Goal: Task Accomplishment & Management: Complete application form

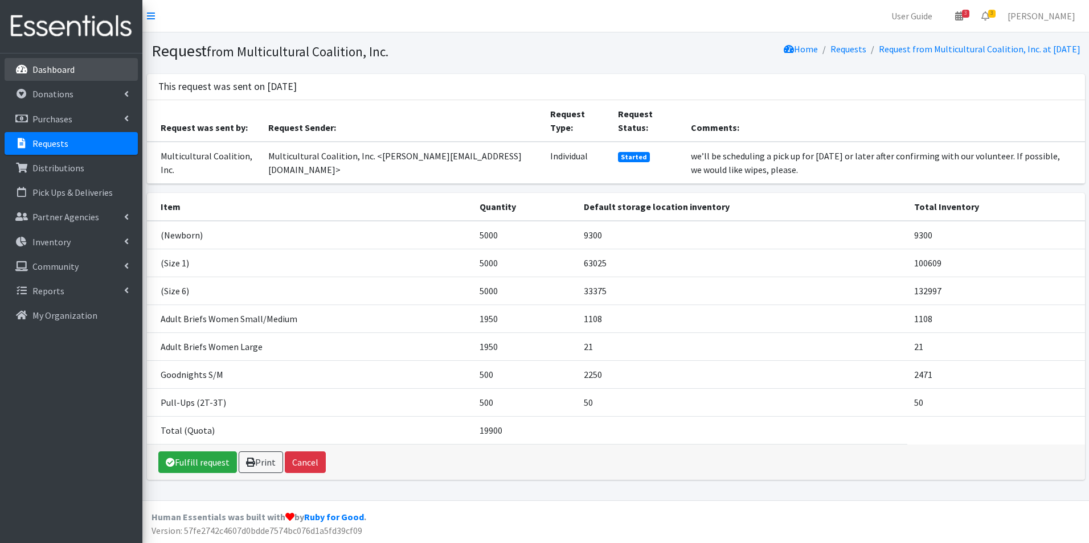
click at [48, 65] on p "Dashboard" at bounding box center [53, 69] width 42 height 11
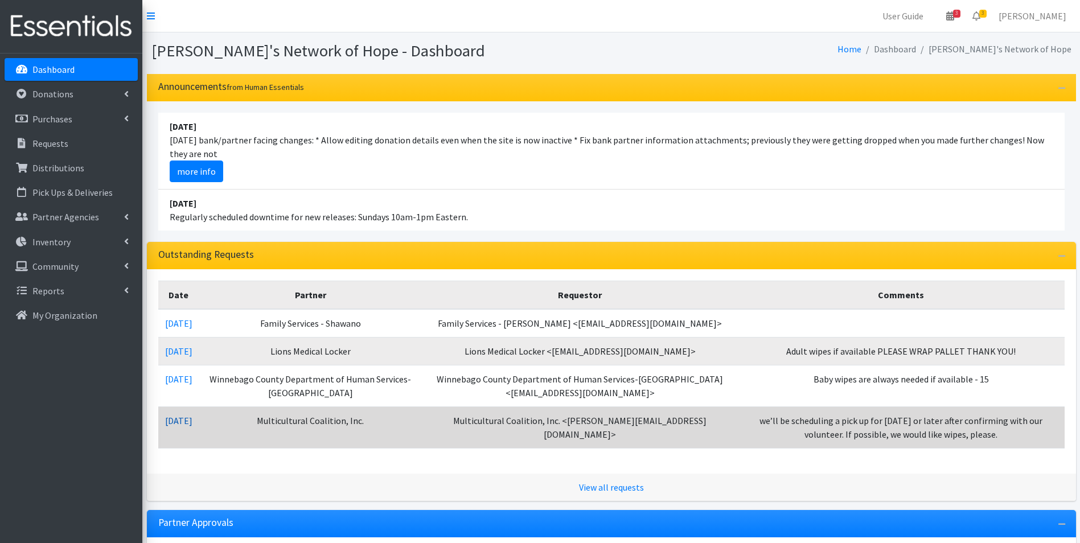
click at [181, 422] on link "08/01/2025" at bounding box center [178, 420] width 27 height 11
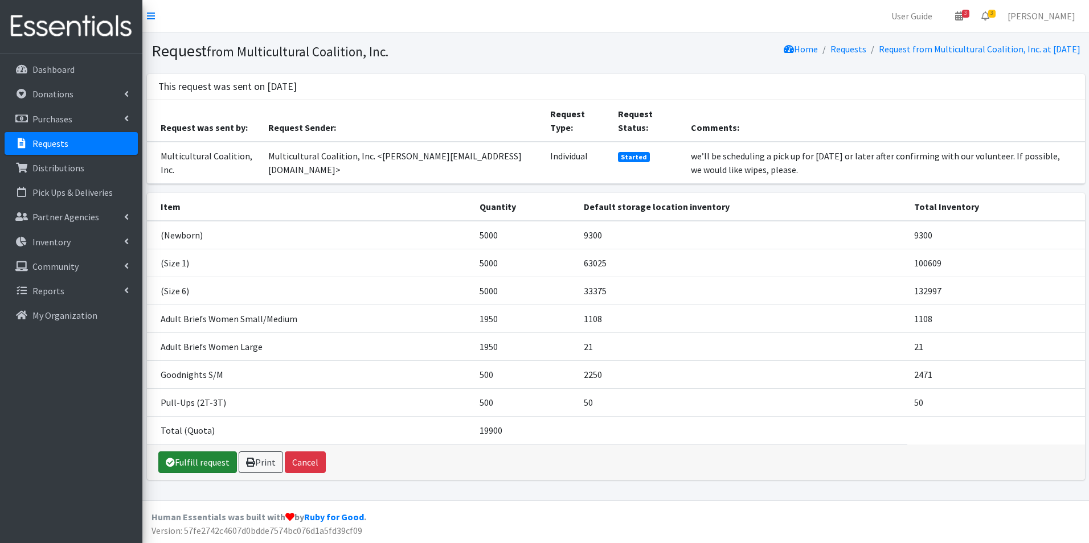
click at [194, 460] on link "Fulfill request" at bounding box center [197, 463] width 79 height 22
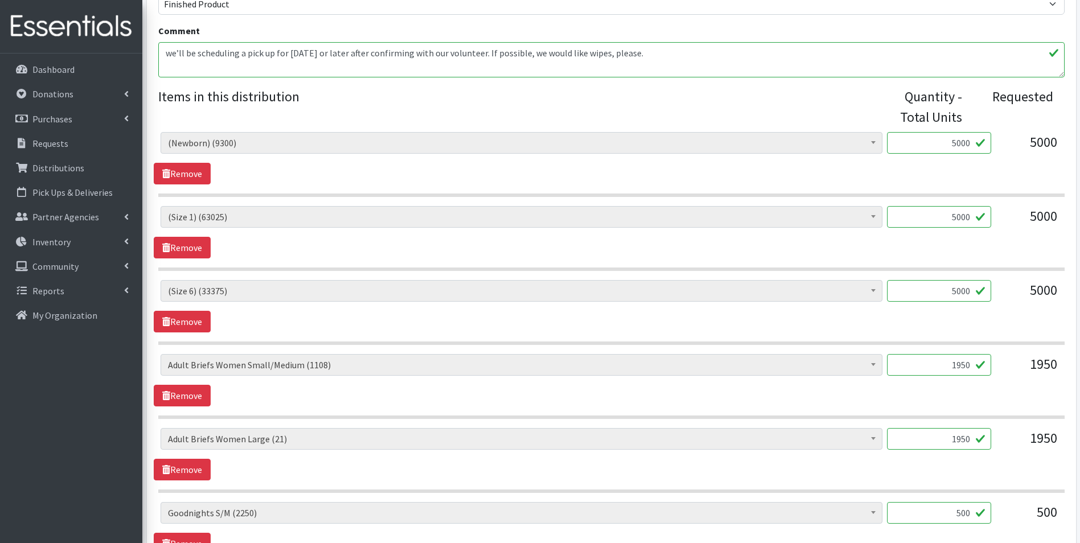
scroll to position [456, 0]
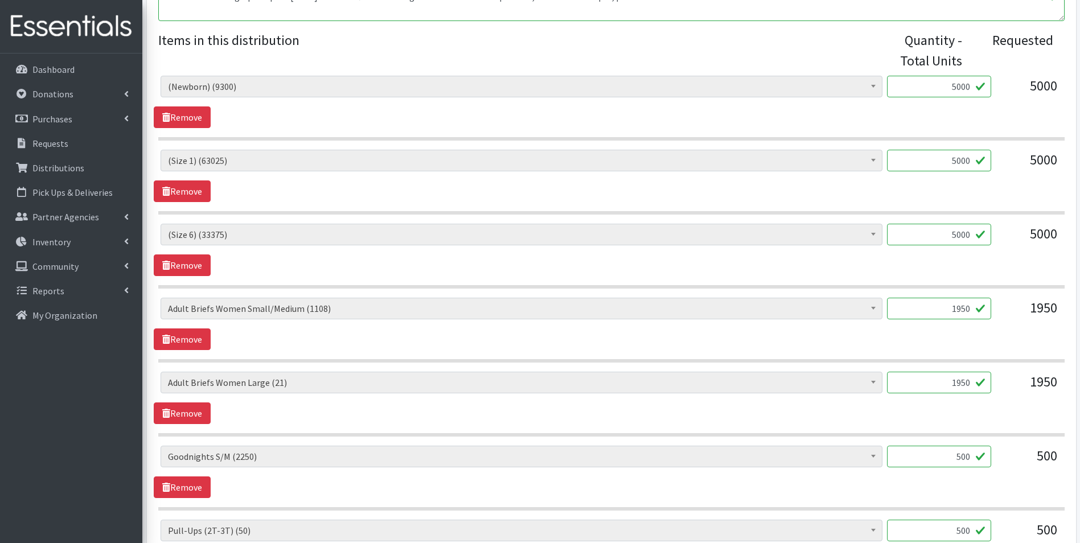
drag, startPoint x: 952, startPoint y: 87, endPoint x: 996, endPoint y: 87, distance: 43.9
click at [996, 87] on div "(Newborn) (9300) (Preemie) (3417) (Size 1) (63025) (Size 2) (92500) (Size 3) (6…" at bounding box center [612, 91] width 902 height 31
type input "3000"
drag, startPoint x: 951, startPoint y: 308, endPoint x: 979, endPoint y: 307, distance: 28.5
click at [979, 307] on input "1950" at bounding box center [939, 309] width 104 height 22
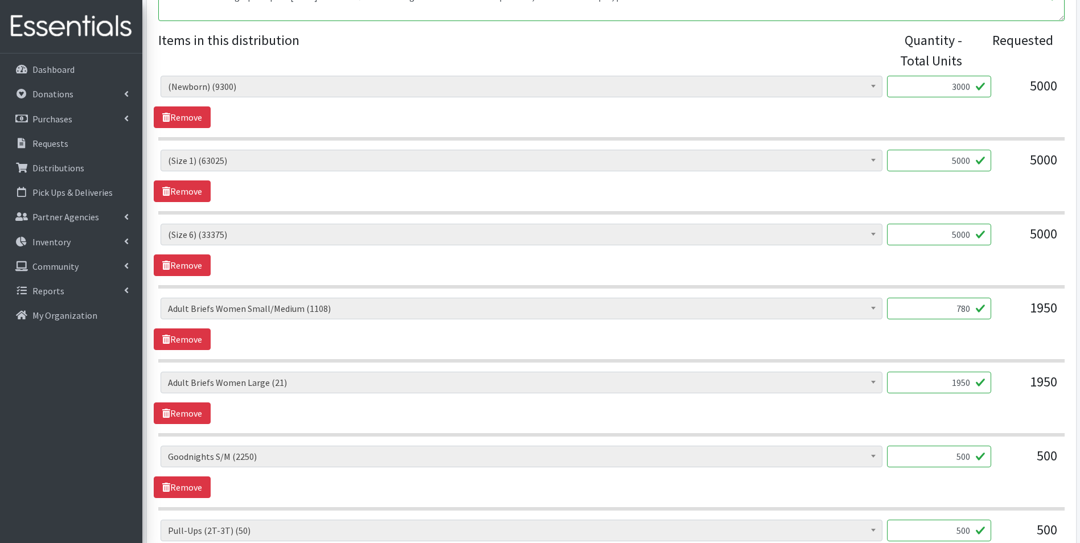
type input "780"
drag, startPoint x: 973, startPoint y: 382, endPoint x: 913, endPoint y: 386, distance: 60.5
click at [913, 386] on input "1950" at bounding box center [939, 383] width 104 height 22
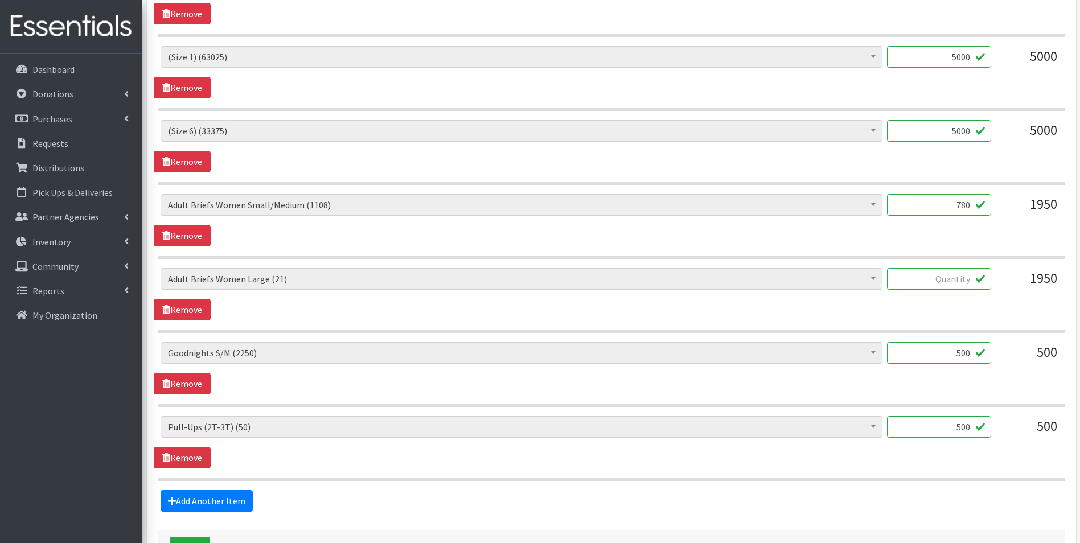
scroll to position [570, 0]
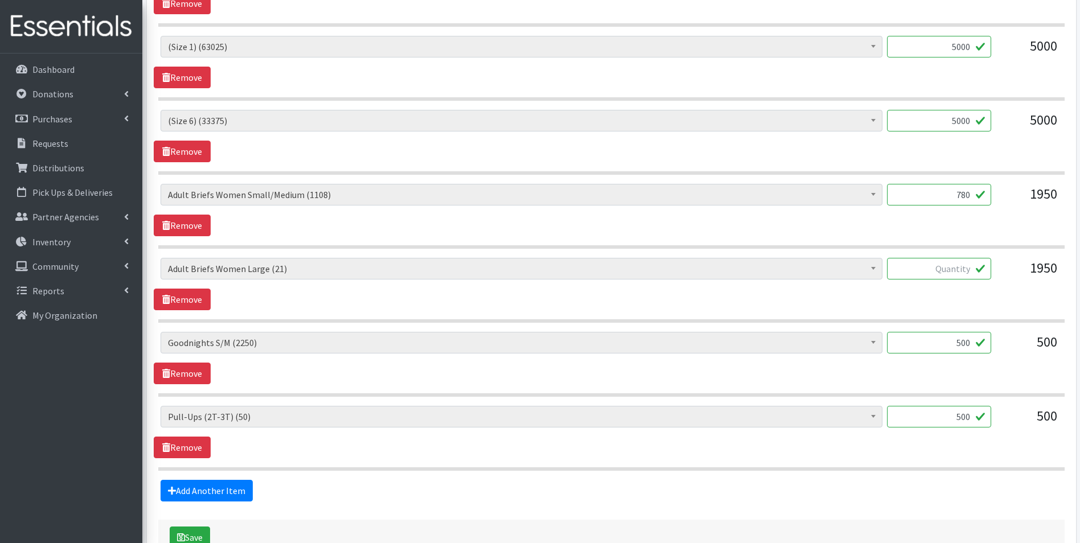
drag, startPoint x: 954, startPoint y: 417, endPoint x: 1007, endPoint y: 419, distance: 52.4
click at [1007, 419] on div "(Newborn) (9300) (Preemie) (3417) (Size 1) (63025) (Size 2) (92500) (Size 3) (6…" at bounding box center [612, 421] width 902 height 31
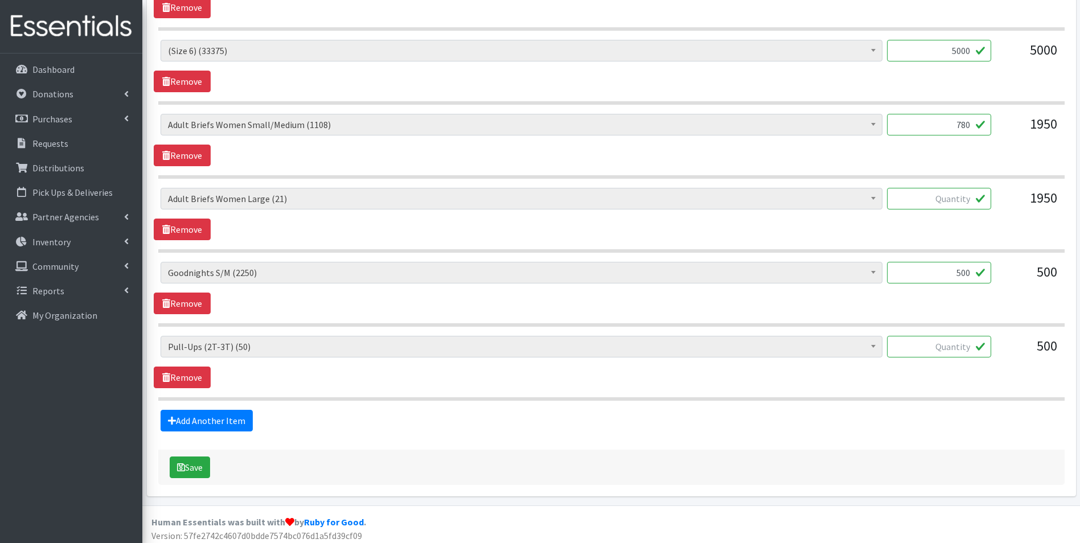
scroll to position [645, 0]
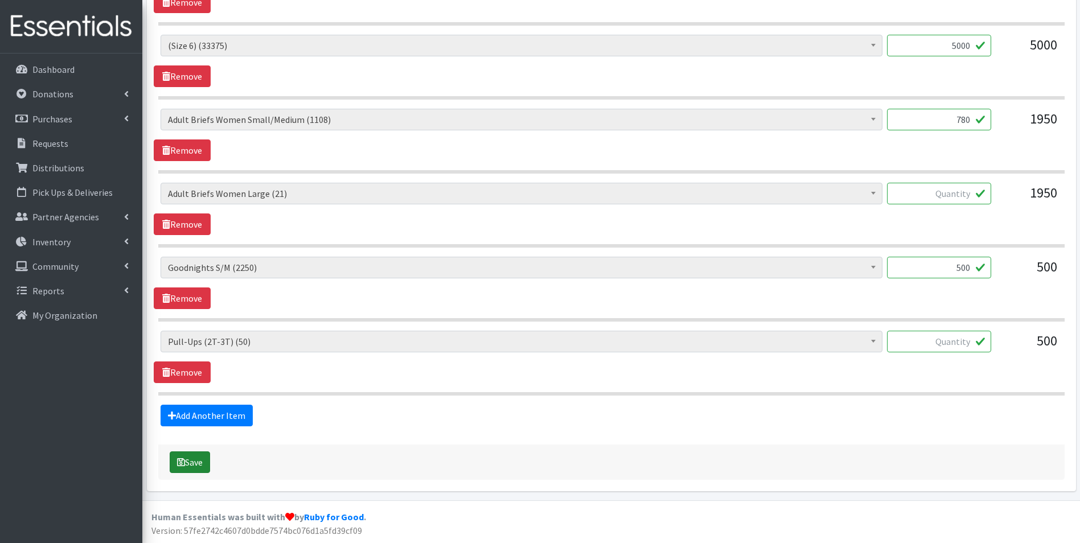
click at [186, 464] on button "Save" at bounding box center [190, 463] width 40 height 22
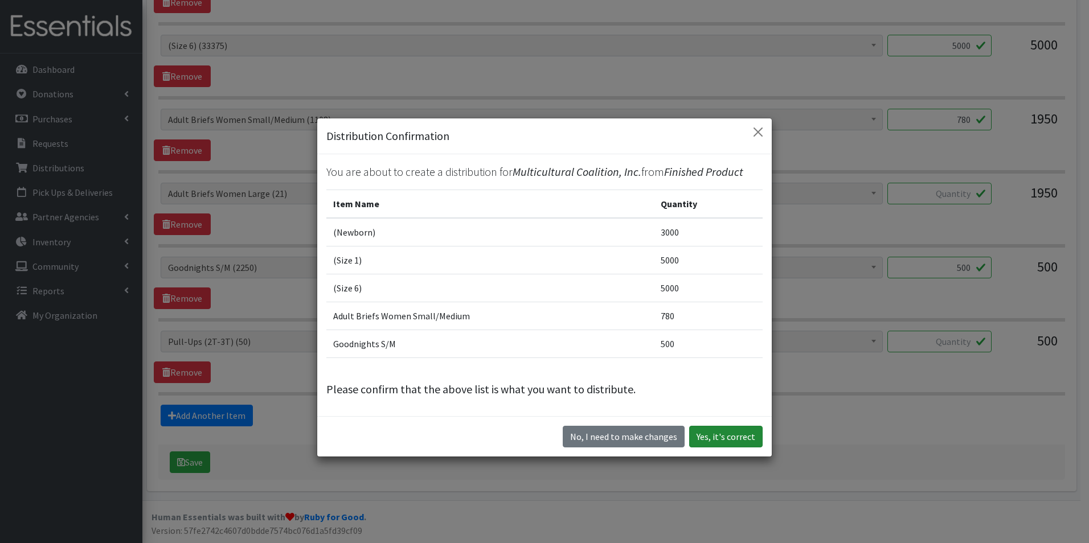
click at [713, 435] on button "Yes, it's correct" at bounding box center [725, 437] width 73 height 22
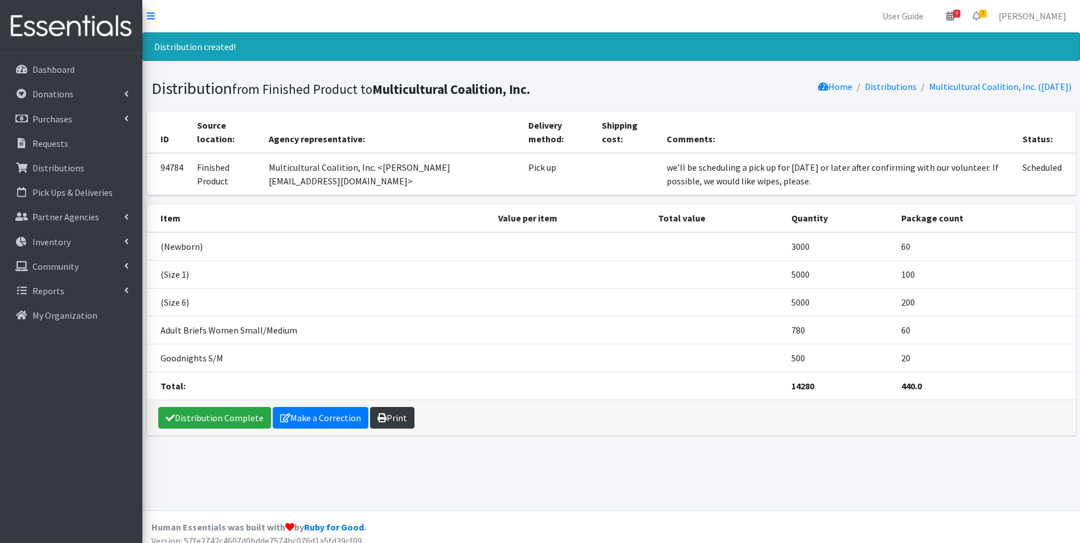
click at [393, 421] on link "Print" at bounding box center [392, 418] width 44 height 22
click at [65, 66] on p "Dashboard" at bounding box center [53, 69] width 42 height 11
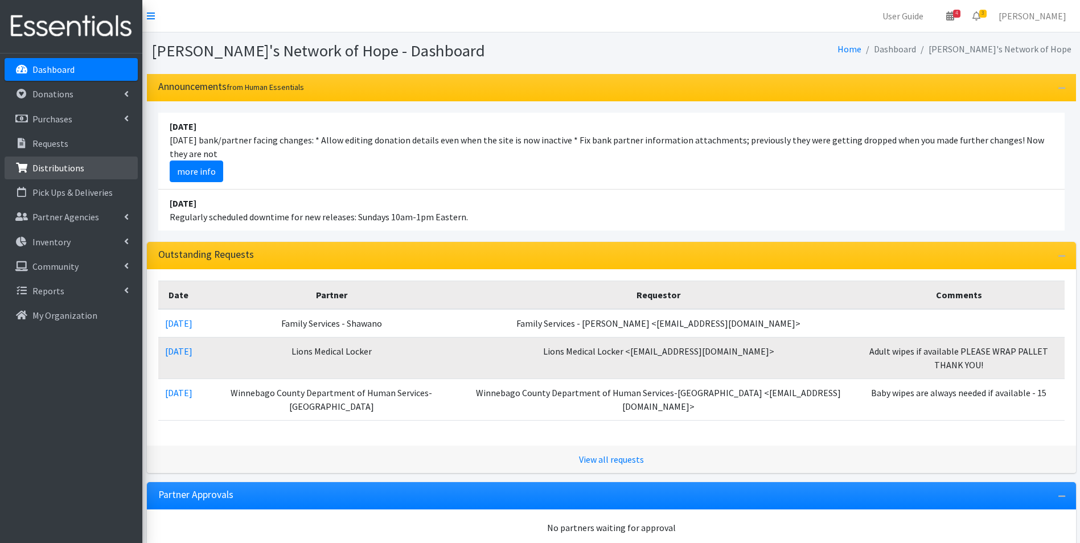
click at [62, 170] on p "Distributions" at bounding box center [58, 167] width 52 height 11
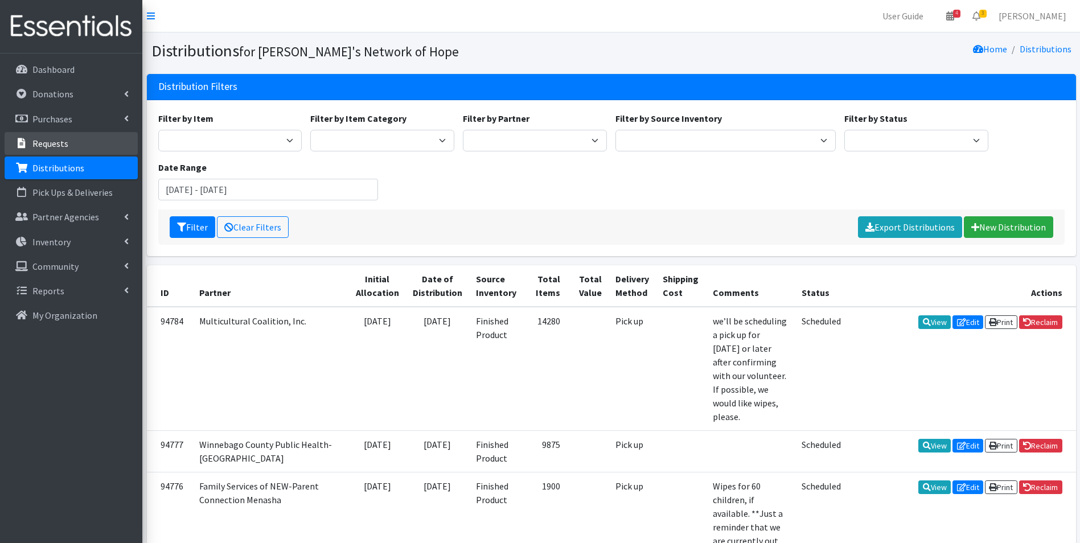
click at [61, 145] on p "Requests" at bounding box center [50, 143] width 36 height 11
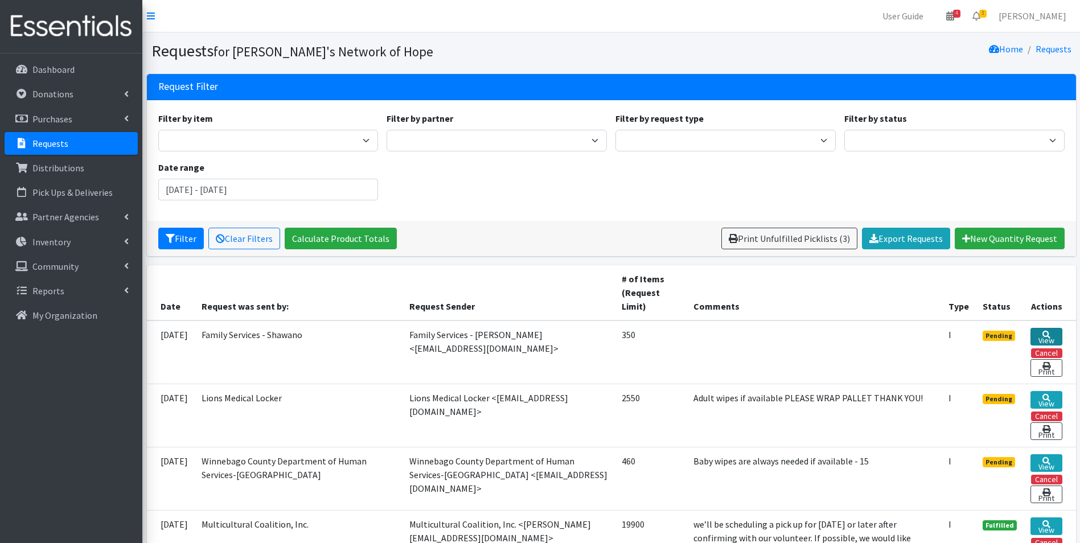
click at [1048, 333] on icon at bounding box center [1047, 335] width 8 height 8
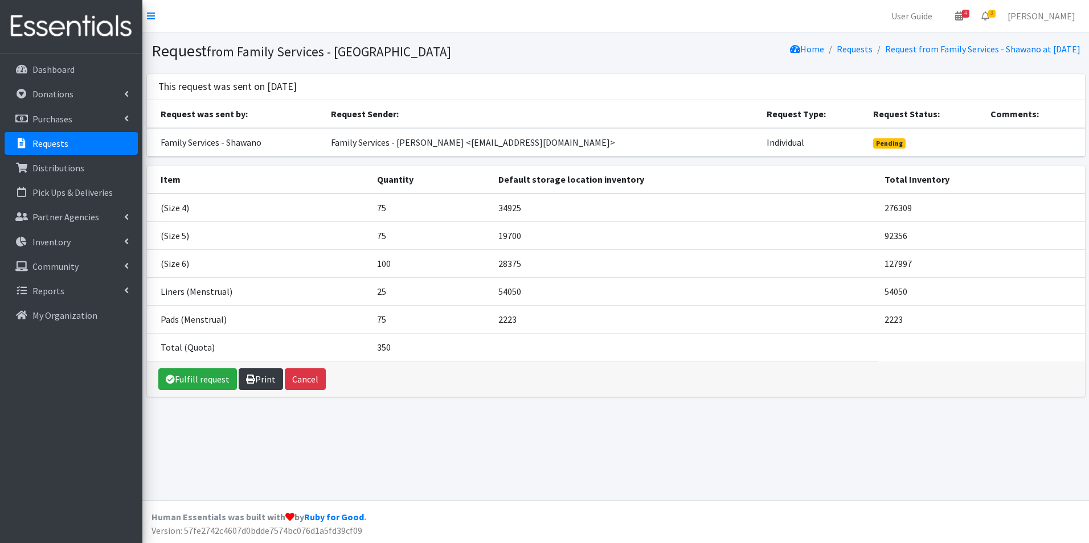
click at [263, 380] on link "Print" at bounding box center [261, 379] width 44 height 22
click at [47, 69] on p "Dashboard" at bounding box center [53, 69] width 42 height 11
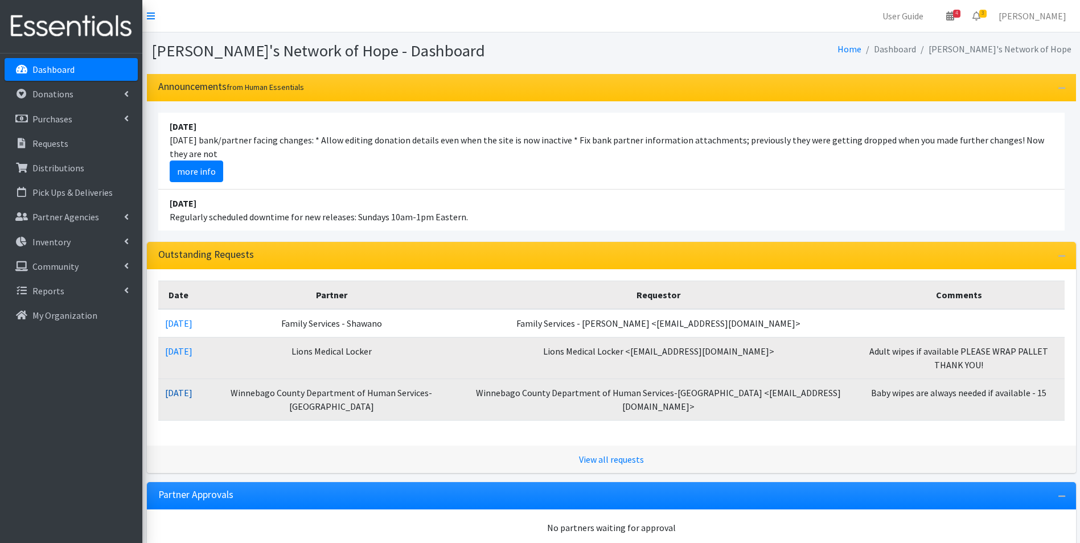
click at [192, 394] on link "08/08/2025" at bounding box center [178, 392] width 27 height 11
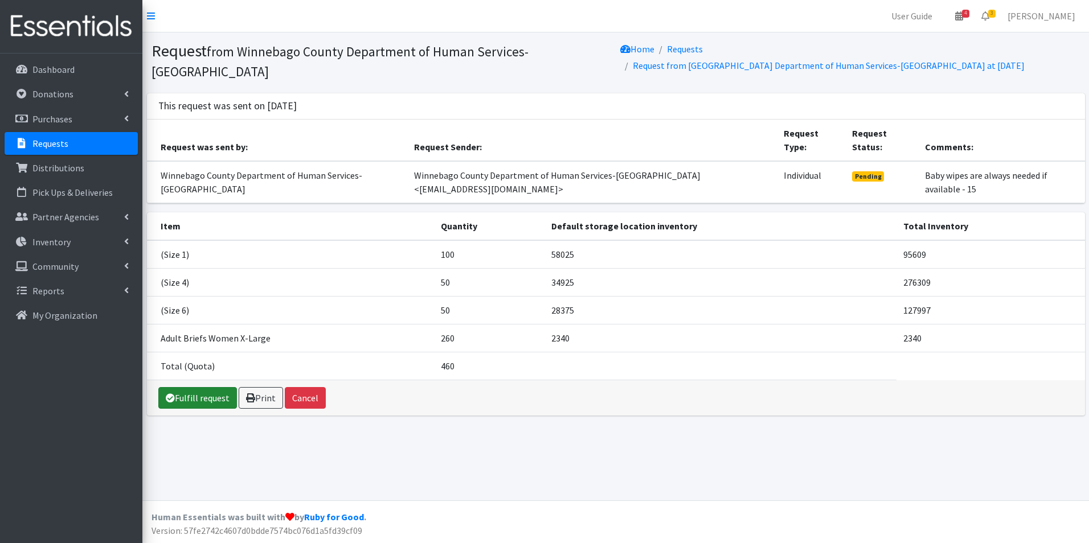
click at [191, 387] on link "Fulfill request" at bounding box center [197, 398] width 79 height 22
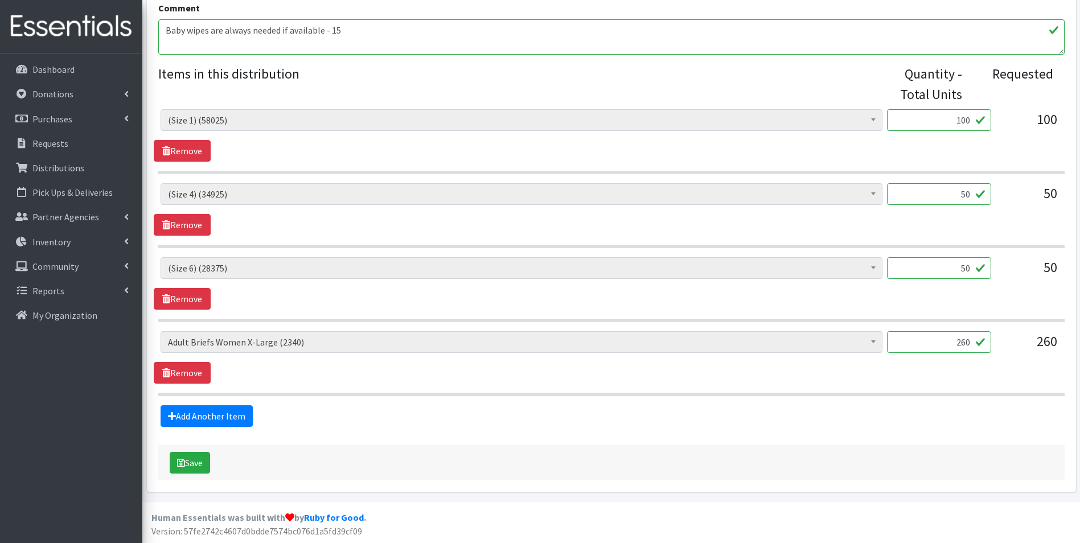
scroll to position [423, 0]
click at [195, 458] on button "Save" at bounding box center [190, 463] width 40 height 22
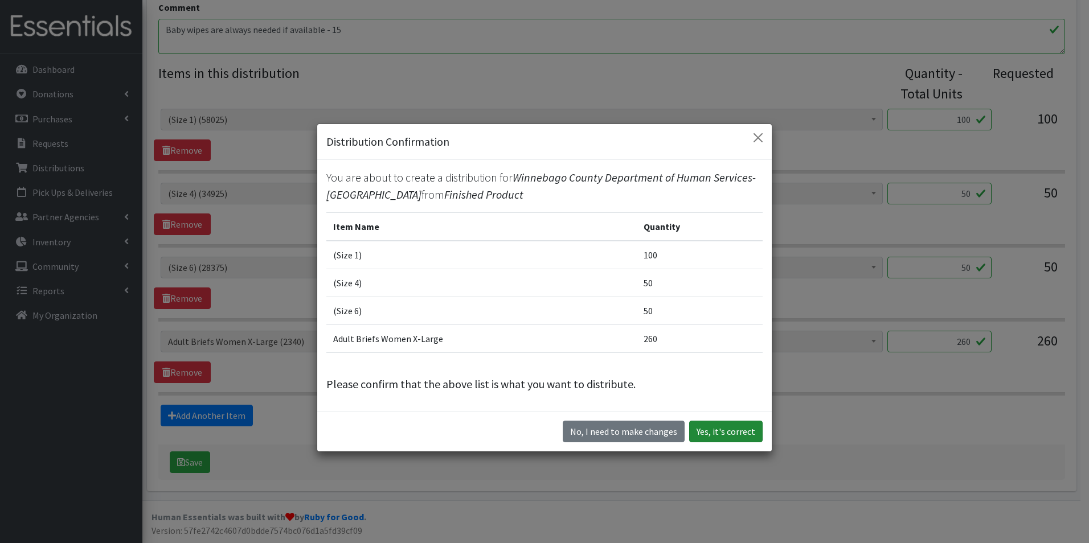
click at [720, 432] on button "Yes, it's correct" at bounding box center [725, 432] width 73 height 22
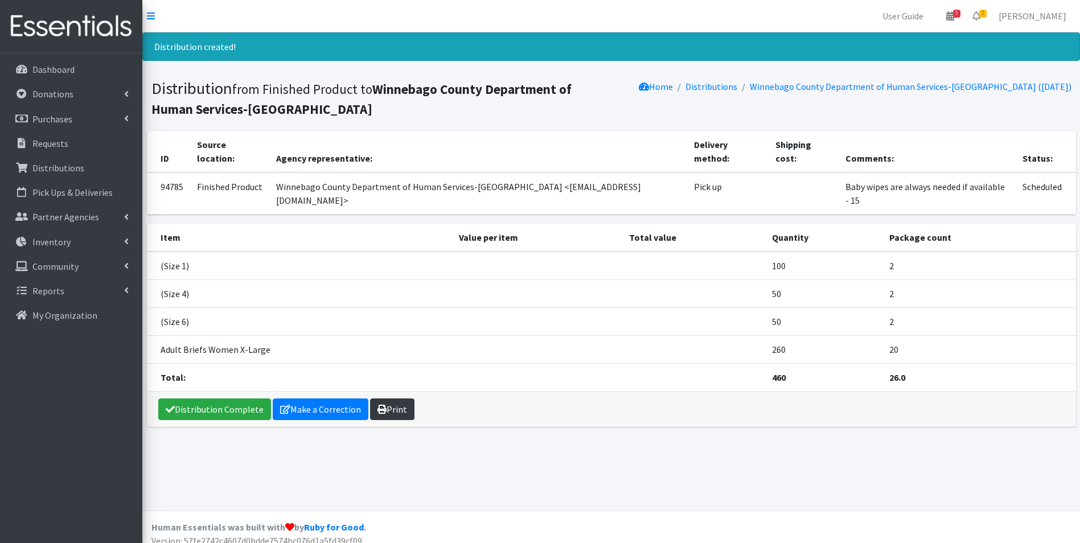
click at [399, 399] on link "Print" at bounding box center [392, 410] width 44 height 22
click at [55, 68] on p "Dashboard" at bounding box center [53, 69] width 42 height 11
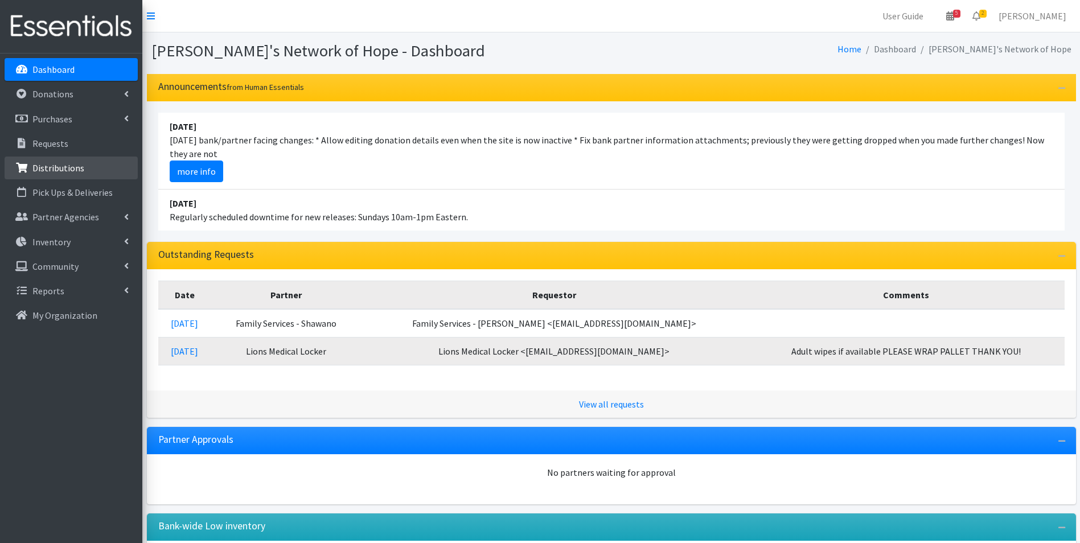
click at [52, 168] on p "Distributions" at bounding box center [58, 167] width 52 height 11
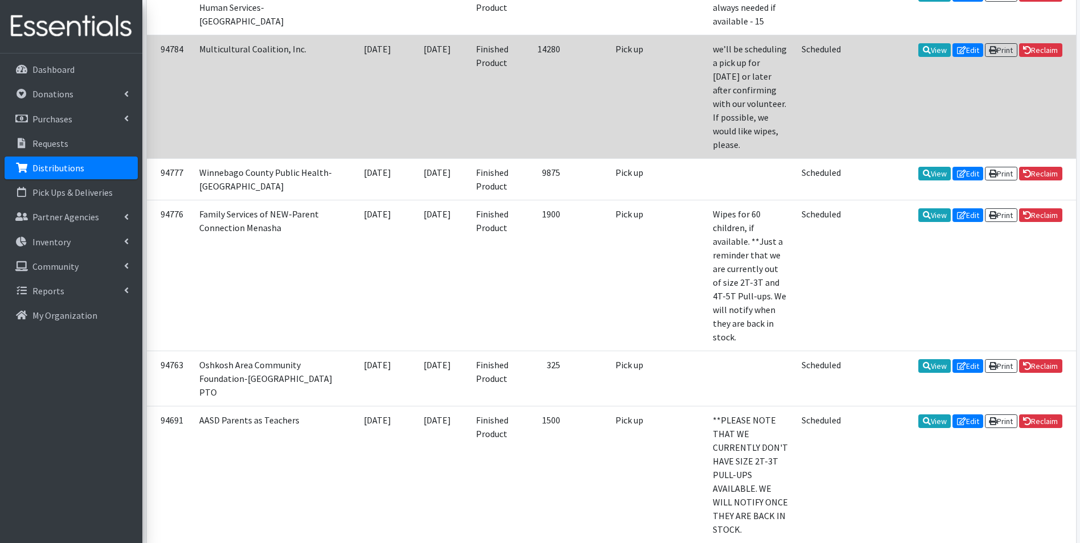
scroll to position [285, 0]
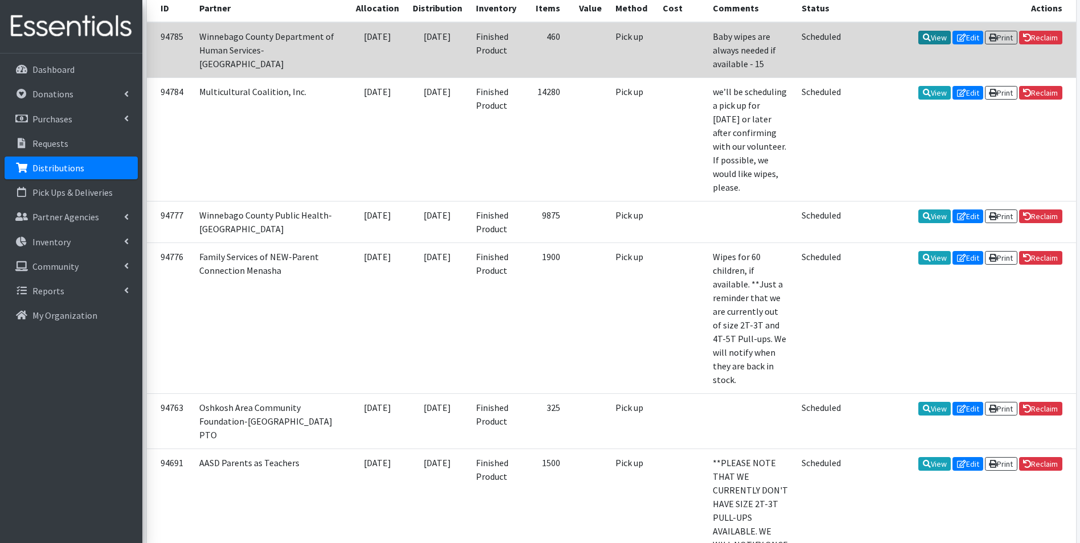
click at [933, 34] on link "View" at bounding box center [935, 38] width 32 height 14
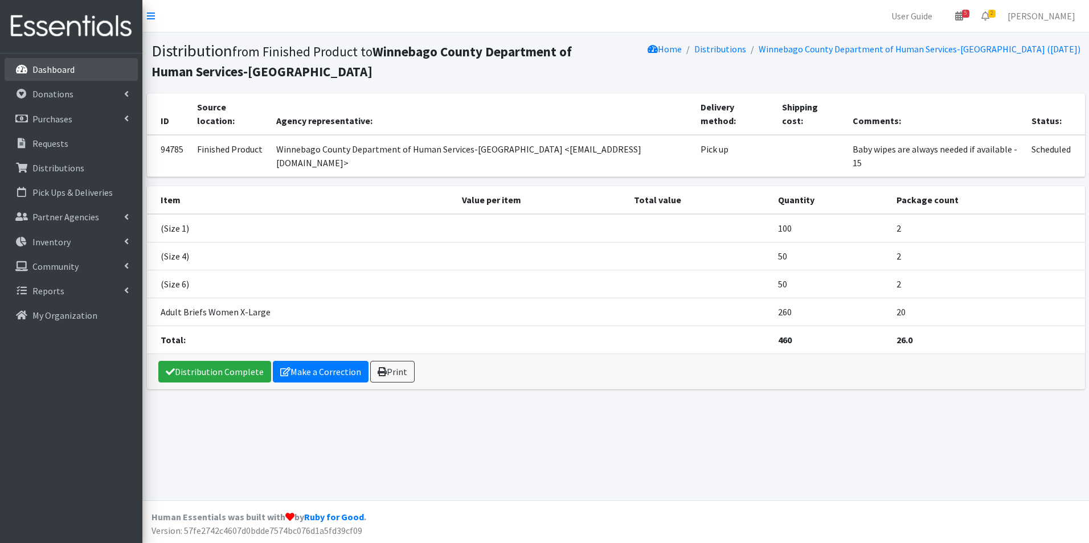
click at [65, 71] on p "Dashboard" at bounding box center [53, 69] width 42 height 11
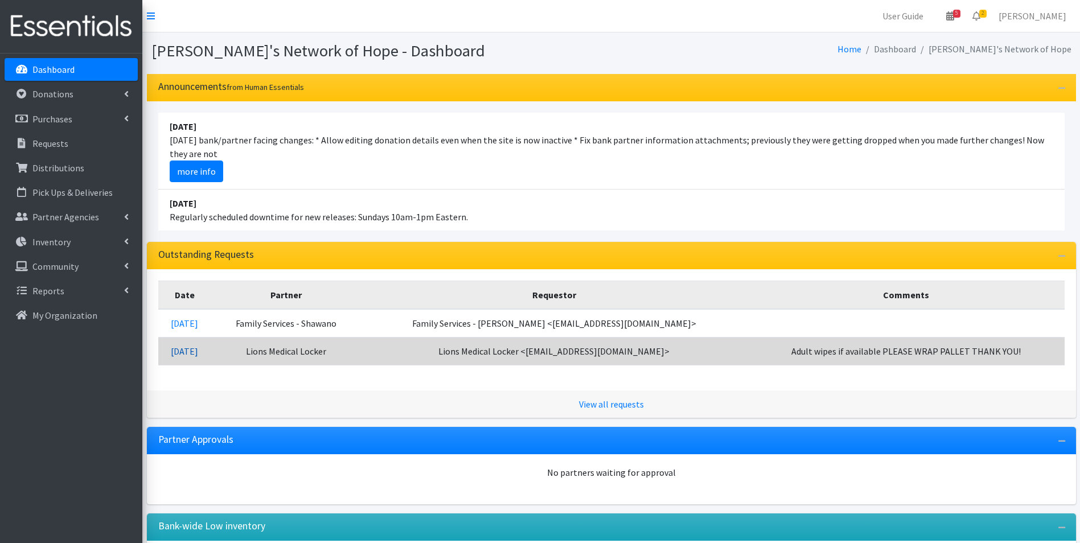
click at [187, 353] on link "08/10/2025" at bounding box center [184, 351] width 27 height 11
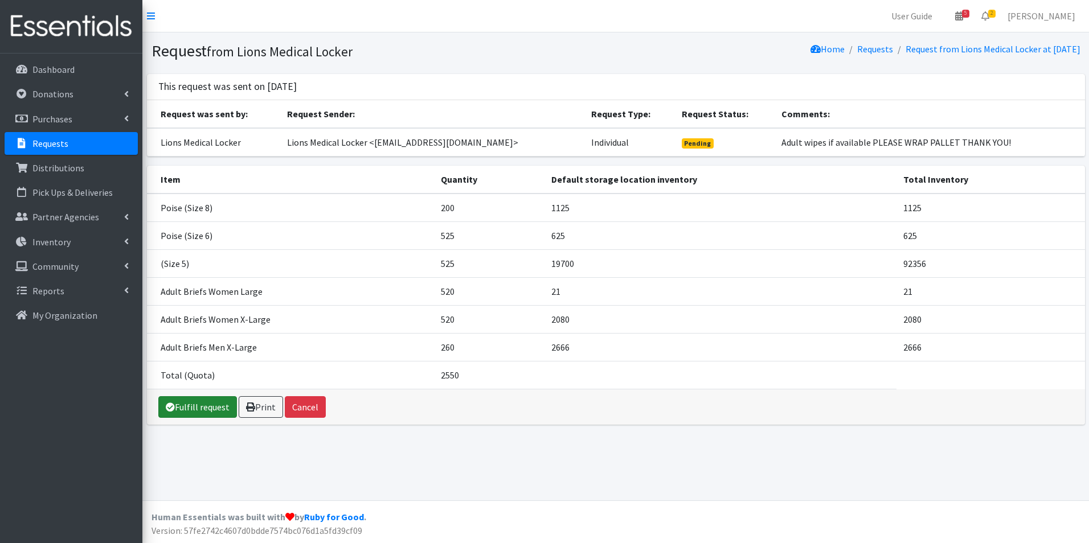
click at [208, 409] on link "Fulfill request" at bounding box center [197, 407] width 79 height 22
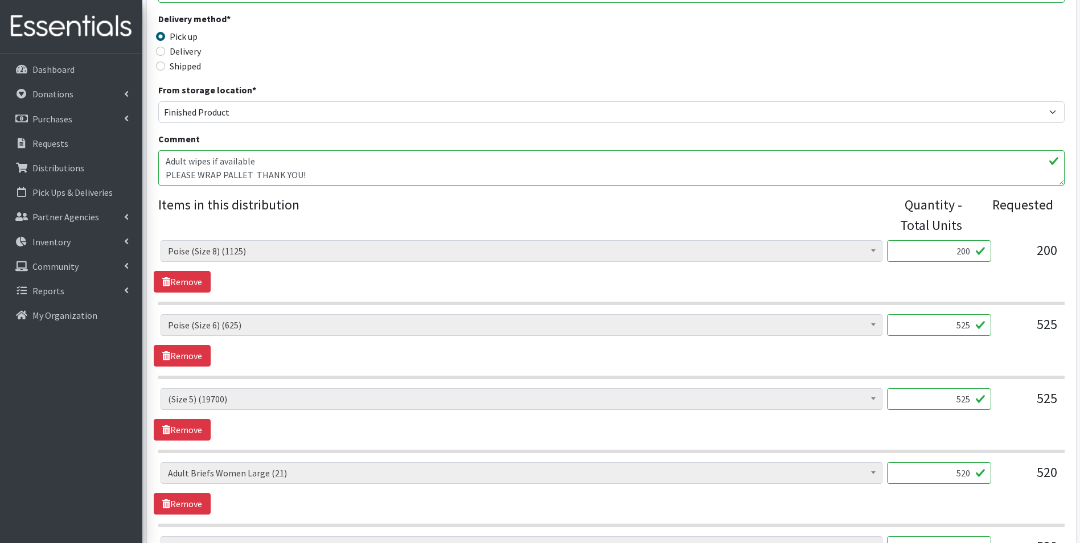
scroll to position [228, 0]
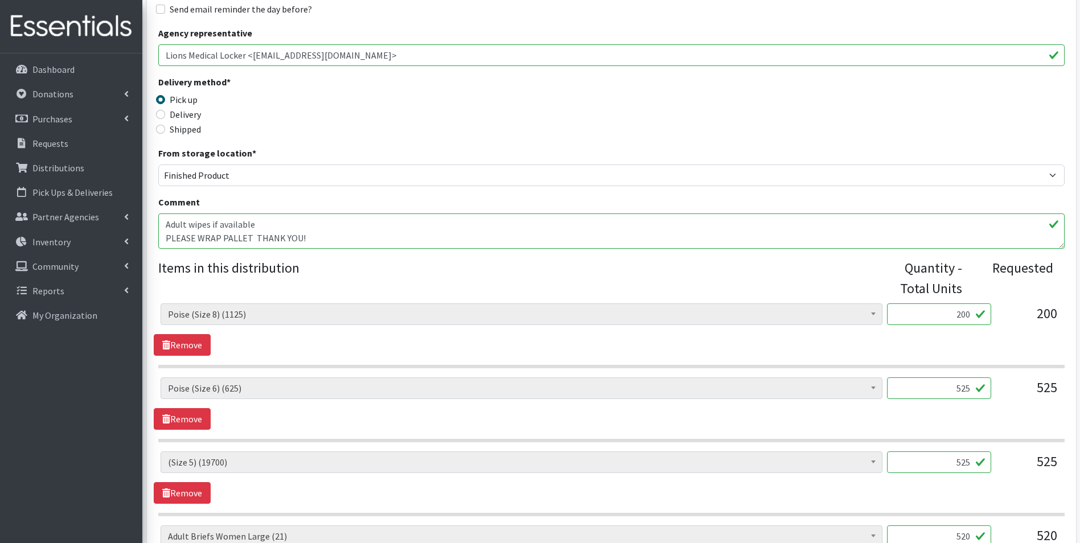
click at [316, 241] on textarea "Adult wipes if available PLEASE WRAP PALLET THANK YOU!" at bounding box center [611, 231] width 907 height 35
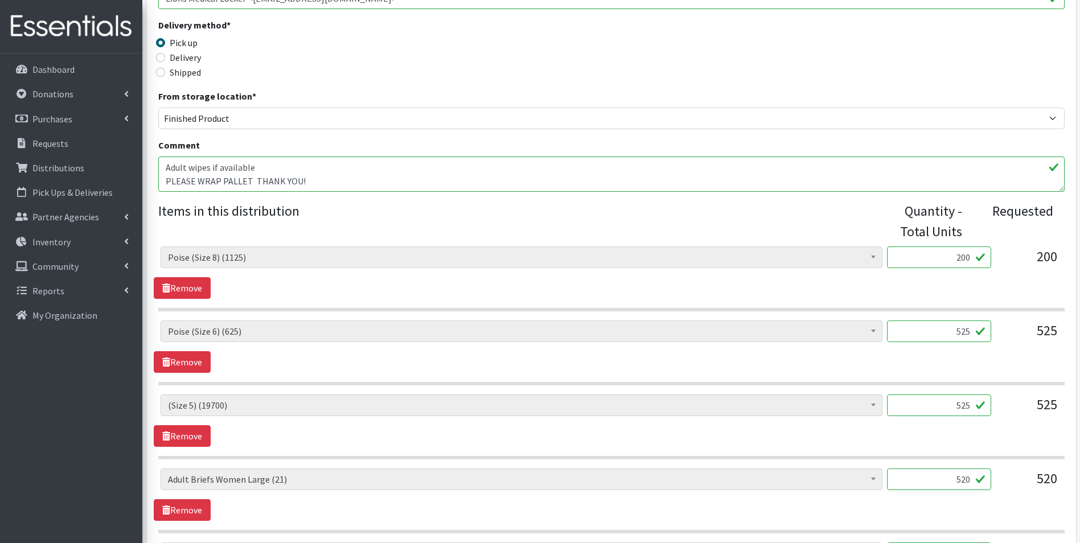
scroll to position [14, 0]
click at [169, 179] on textarea "Adult wipes if available PLEASE WRAP PALLET THANK YOU!" at bounding box center [611, 174] width 907 height 35
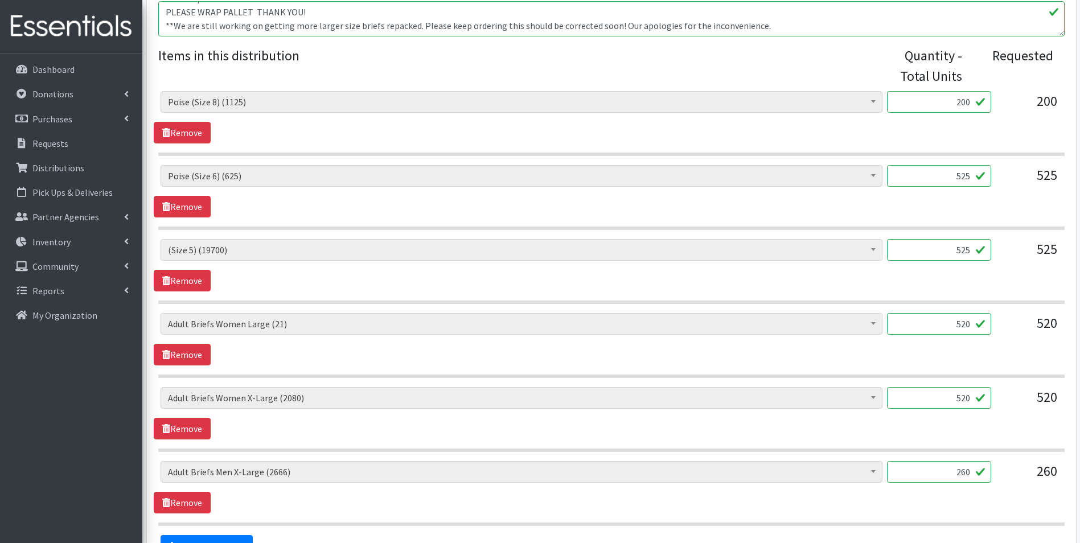
scroll to position [456, 0]
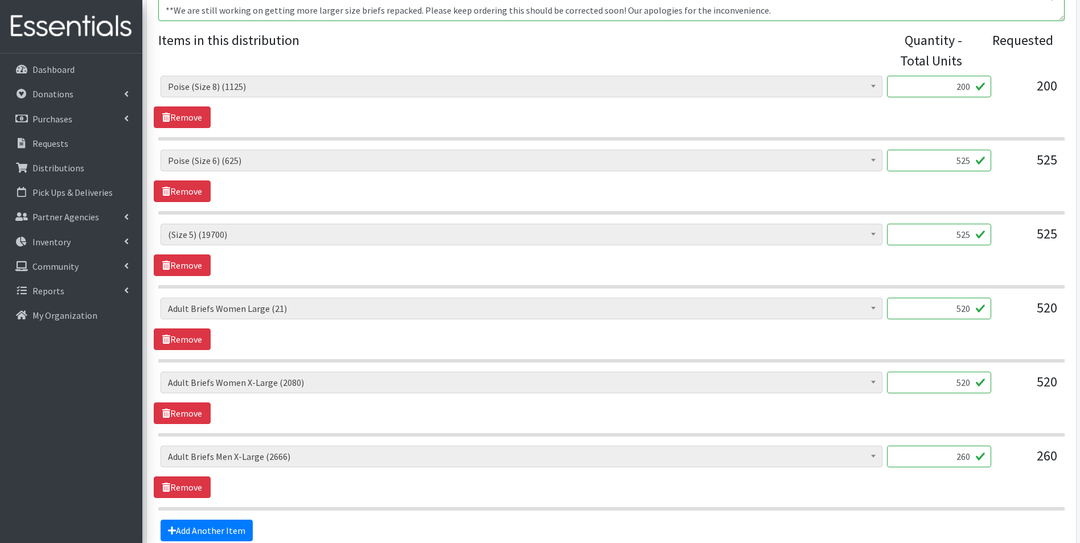
type textarea "Adult wipes if available PLEASE WRAP PALLET THANK YOU! **We are still working o…"
drag, startPoint x: 956, startPoint y: 307, endPoint x: 1011, endPoint y: 308, distance: 54.7
click at [1011, 308] on div "(Newborn) (6300) (Preemie) (3417) (Size 1) (57925) (Size 2) (92500) (Size 3) (6…" at bounding box center [612, 313] width 902 height 31
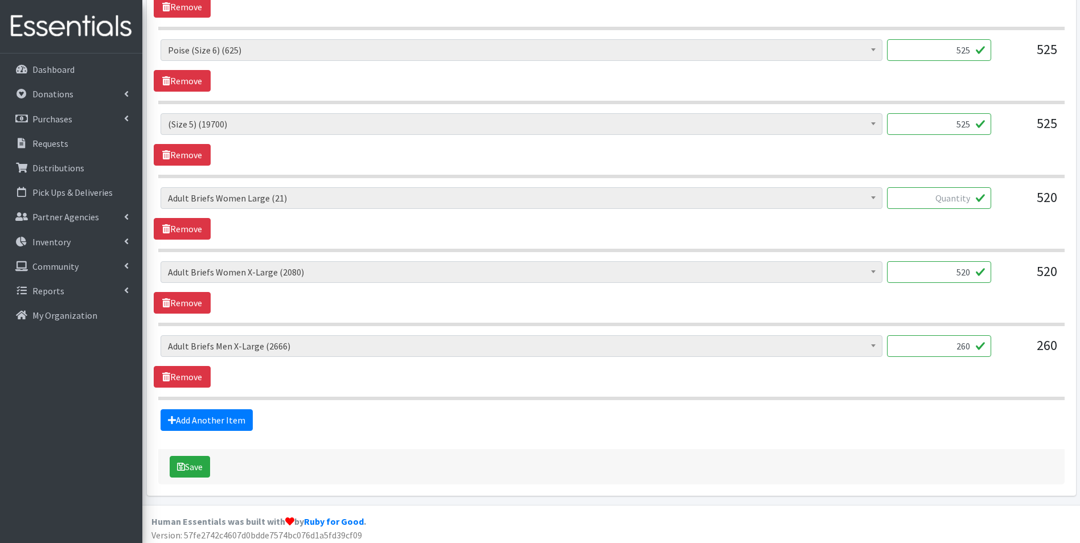
scroll to position [570, 0]
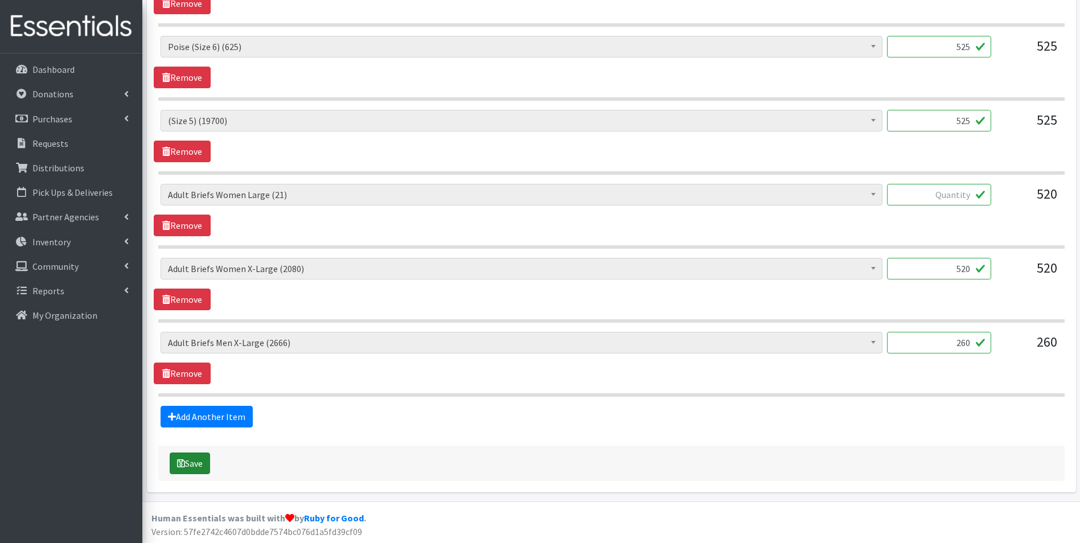
click at [192, 465] on button "Save" at bounding box center [190, 464] width 40 height 22
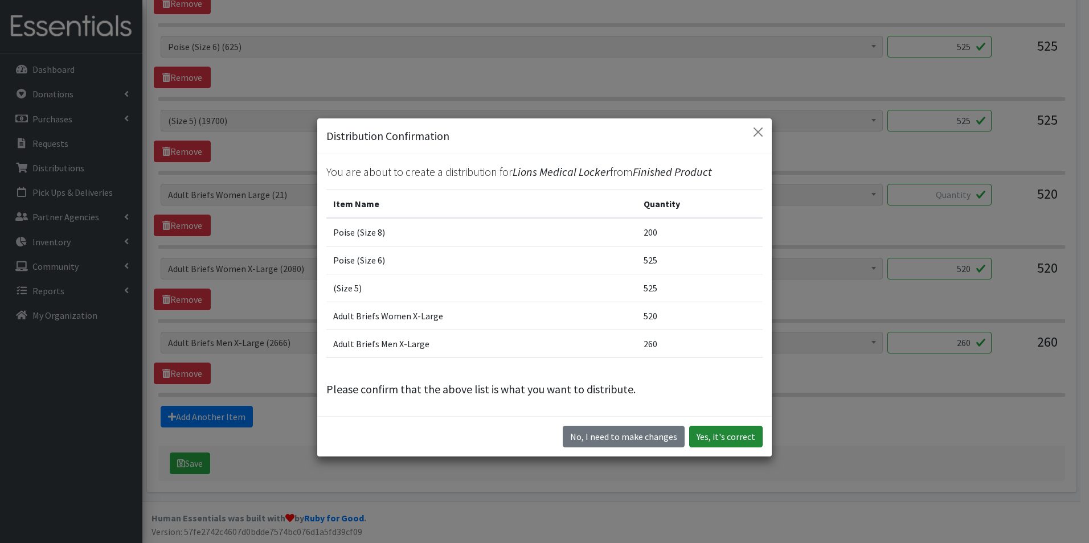
click at [709, 437] on button "Yes, it's correct" at bounding box center [725, 437] width 73 height 22
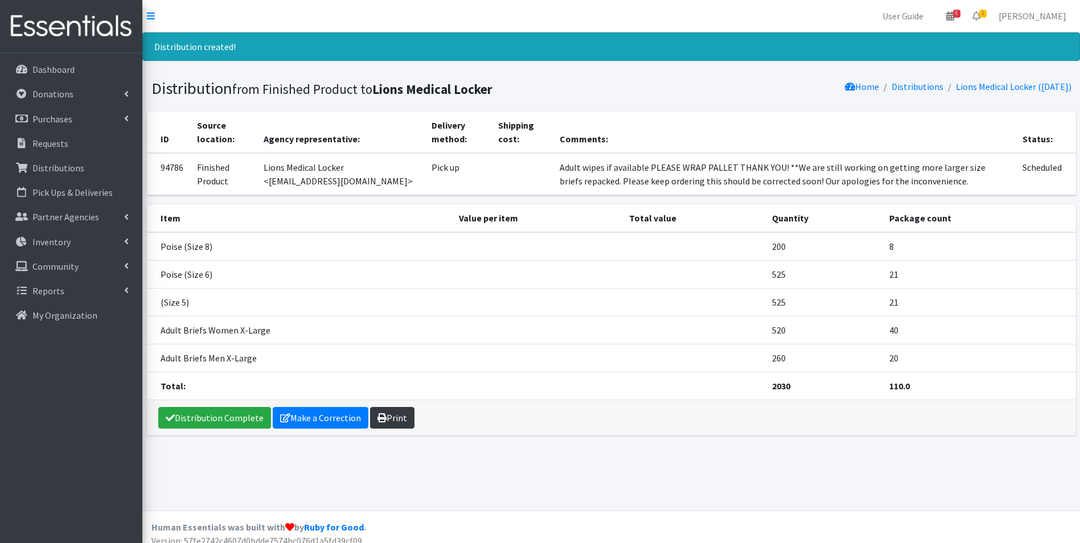
click at [392, 411] on link "Print" at bounding box center [392, 418] width 44 height 22
click at [31, 69] on link "Dashboard" at bounding box center [71, 69] width 133 height 23
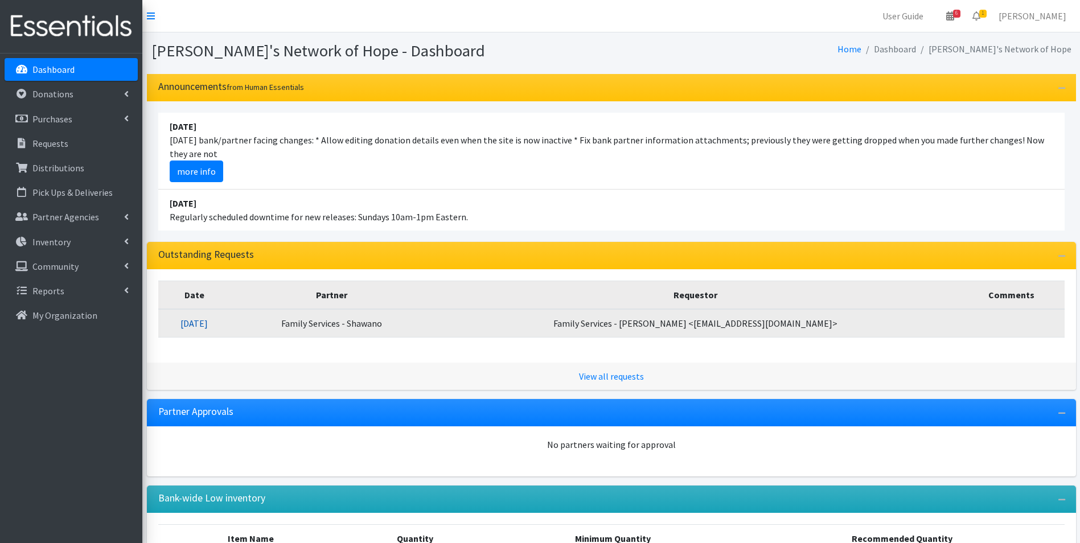
click at [208, 318] on link "[DATE]" at bounding box center [194, 323] width 27 height 11
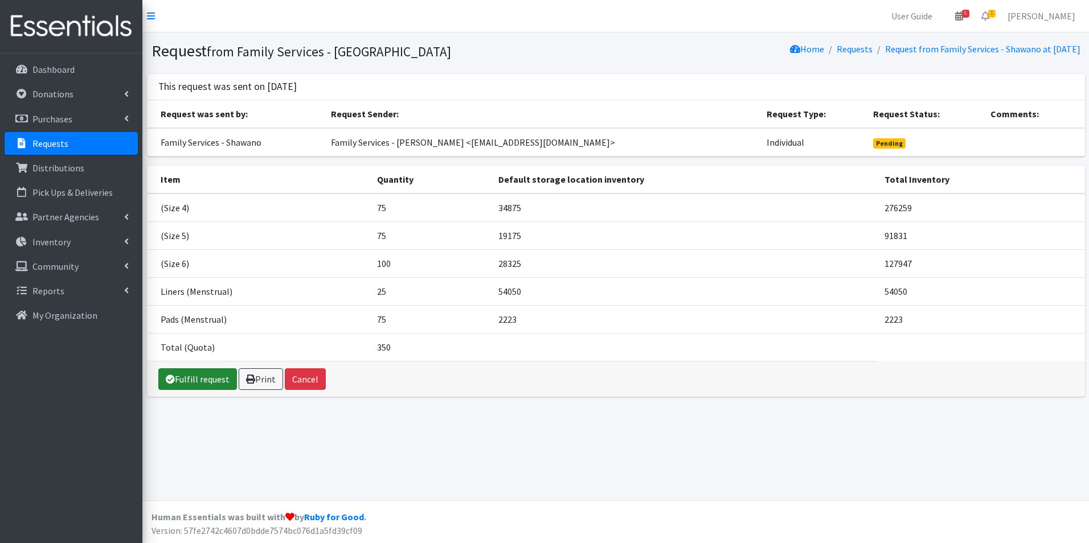
click at [205, 376] on link "Fulfill request" at bounding box center [197, 379] width 79 height 22
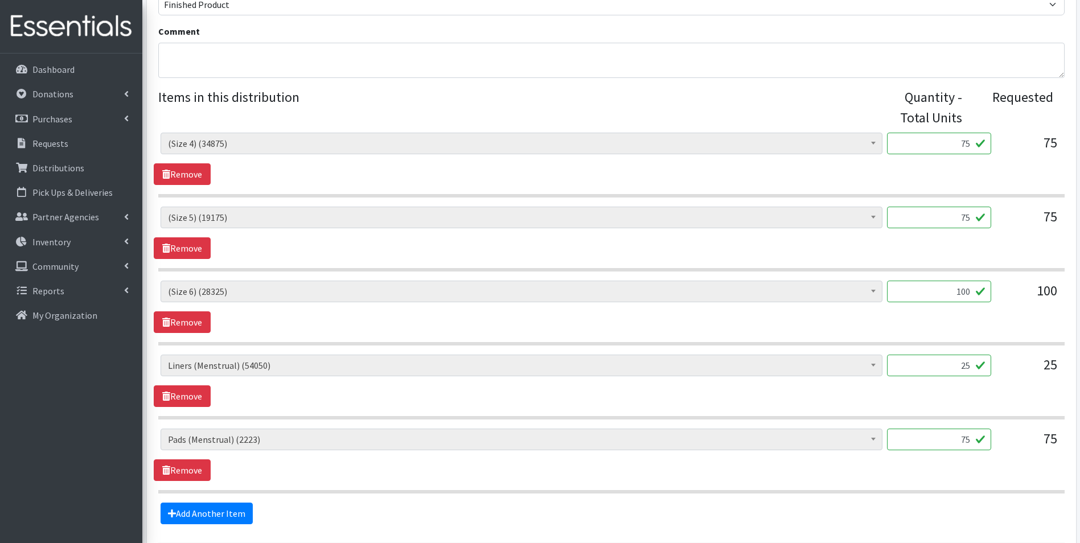
scroll to position [497, 0]
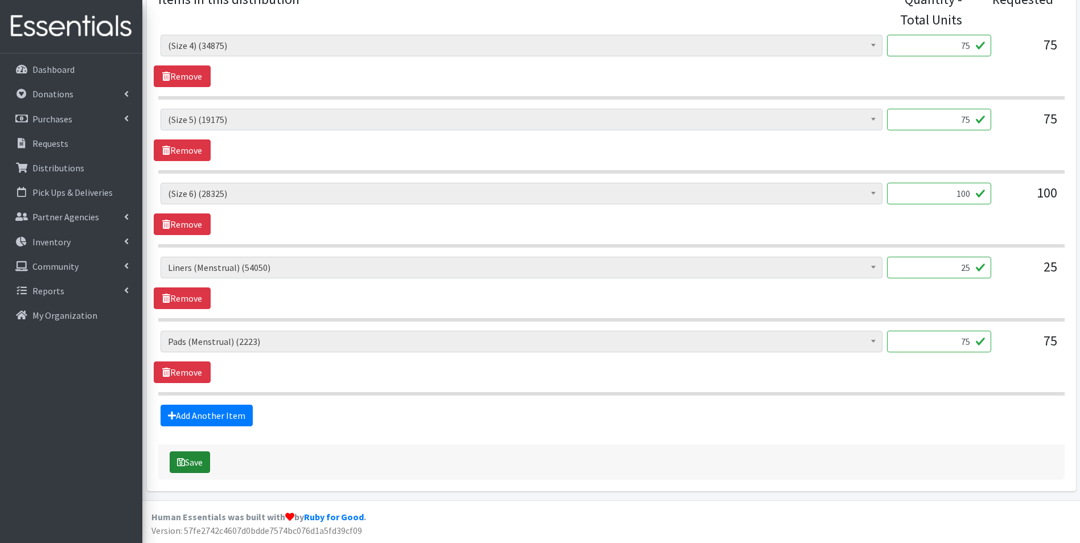
click at [199, 457] on button "Save" at bounding box center [190, 463] width 40 height 22
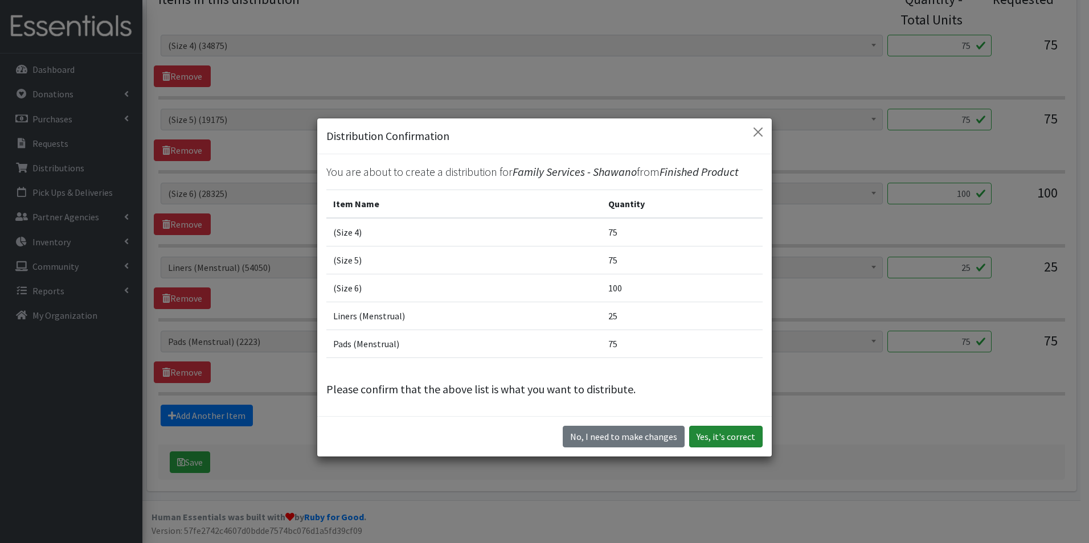
click at [723, 432] on button "Yes, it's correct" at bounding box center [725, 437] width 73 height 22
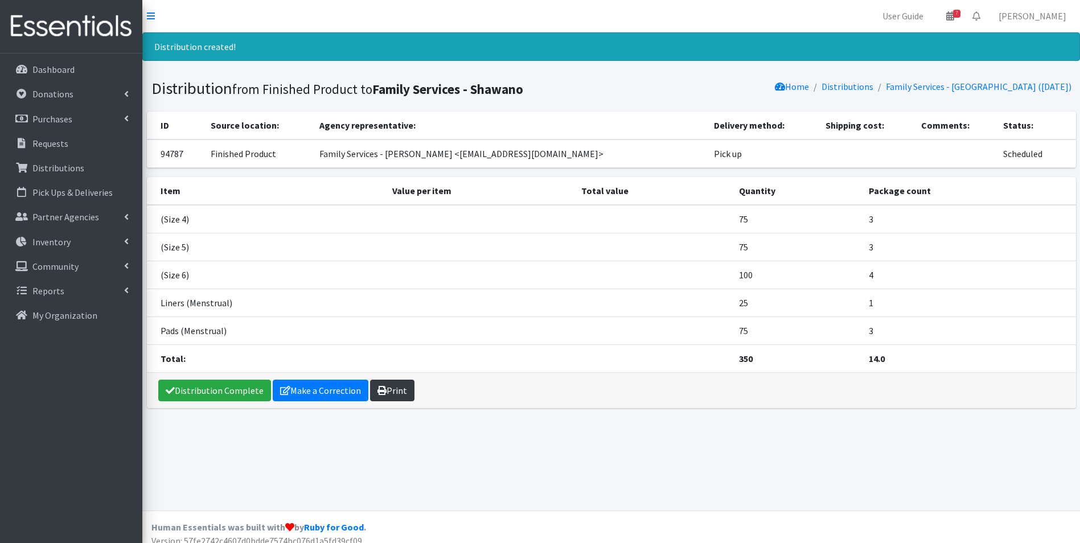
click at [386, 380] on link "Print" at bounding box center [392, 391] width 44 height 22
click at [58, 75] on p "Dashboard" at bounding box center [53, 69] width 42 height 11
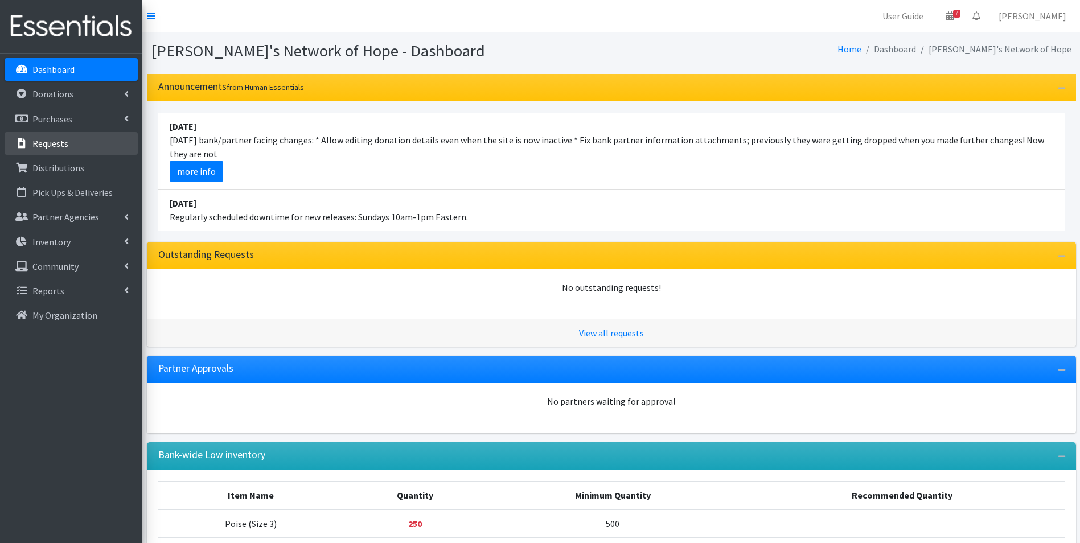
click at [58, 143] on p "Requests" at bounding box center [50, 143] width 36 height 11
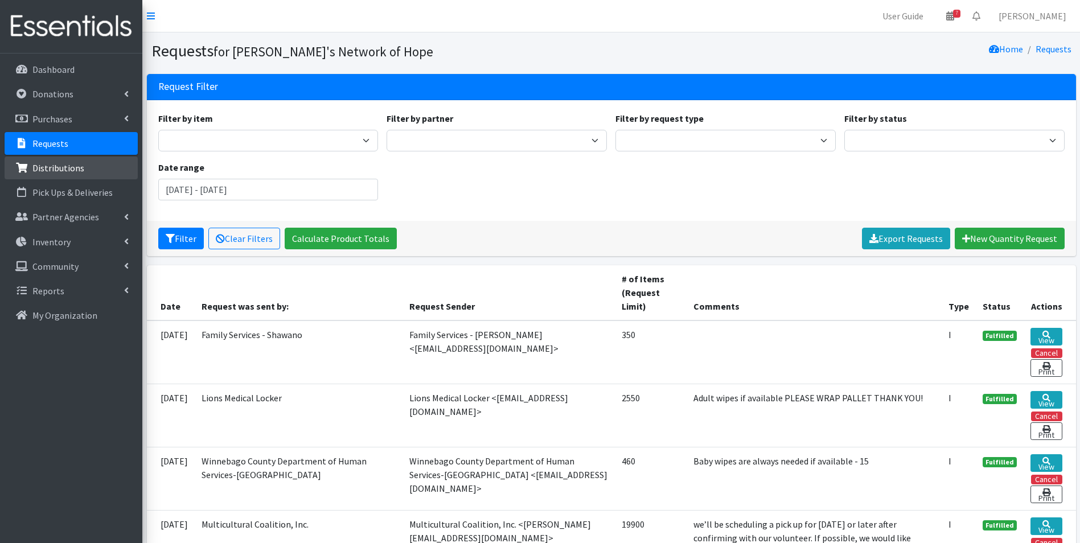
click at [54, 169] on p "Distributions" at bounding box center [58, 167] width 52 height 11
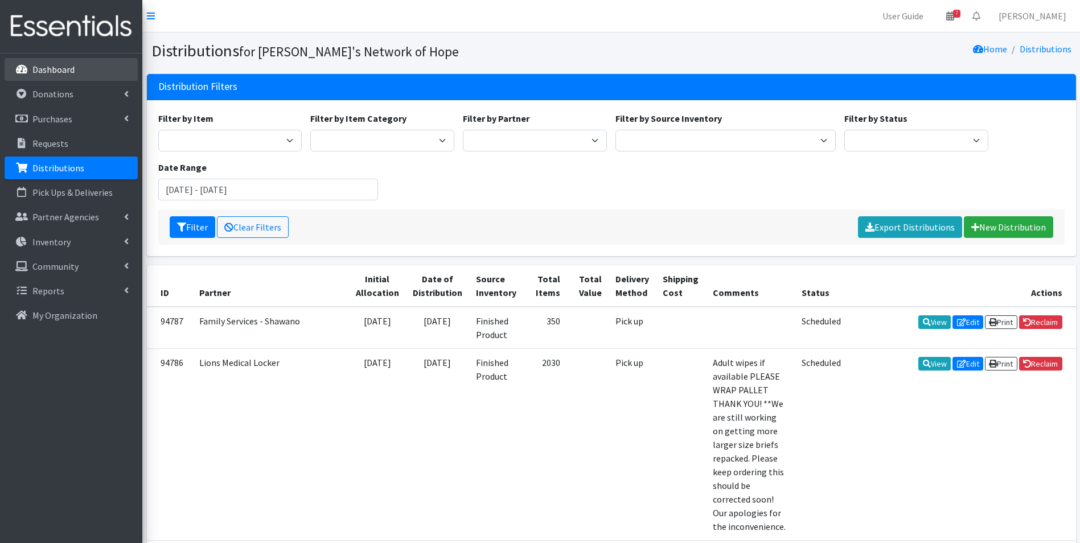
click at [76, 71] on link "Dashboard" at bounding box center [71, 69] width 133 height 23
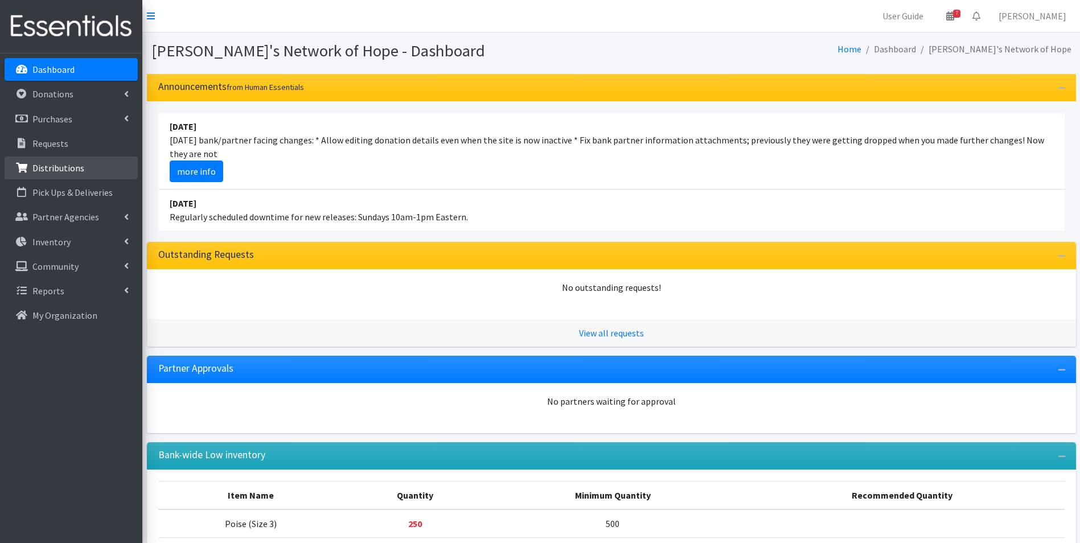
click at [54, 165] on p "Distributions" at bounding box center [58, 167] width 52 height 11
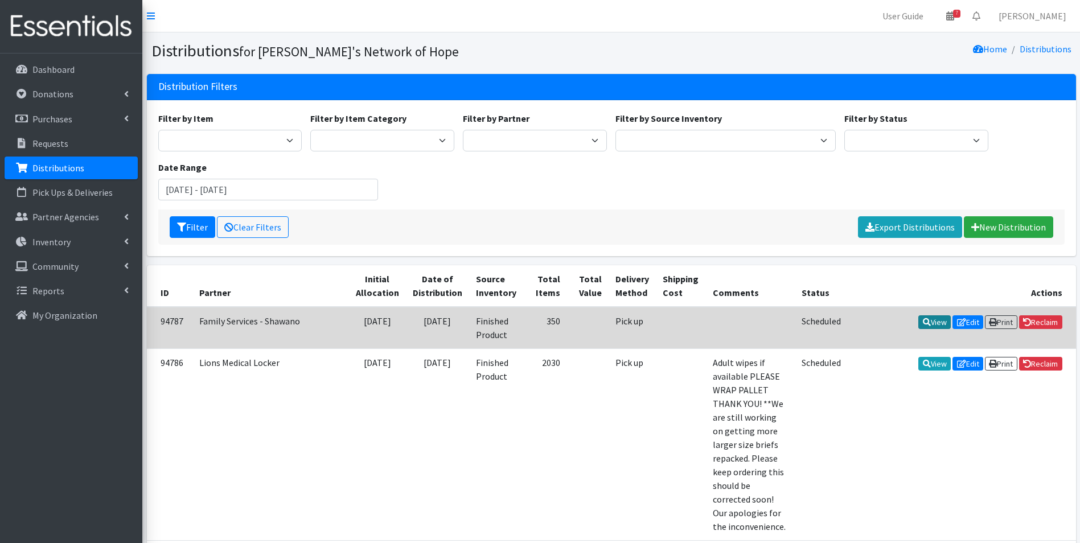
click at [929, 324] on link "View" at bounding box center [935, 323] width 32 height 14
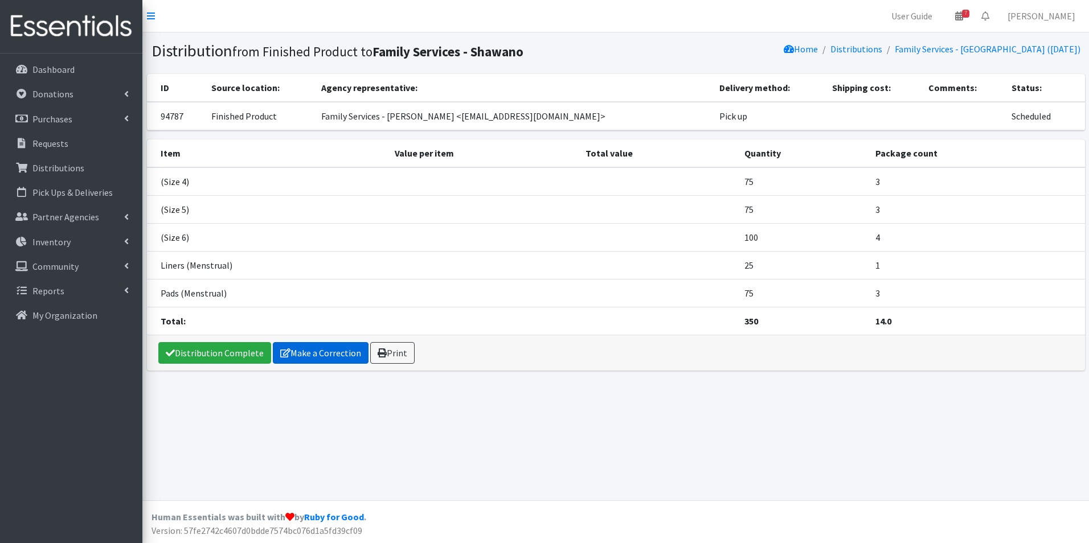
click at [338, 352] on link "Make a Correction" at bounding box center [321, 353] width 96 height 22
click at [56, 66] on p "Dashboard" at bounding box center [53, 69] width 42 height 11
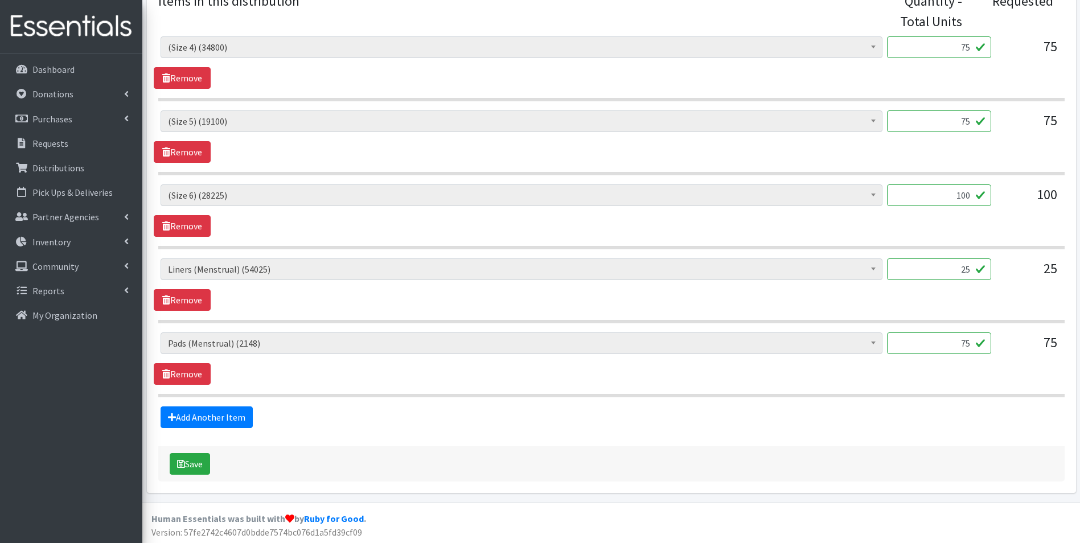
scroll to position [459, 0]
